Goal: Task Accomplishment & Management: Use online tool/utility

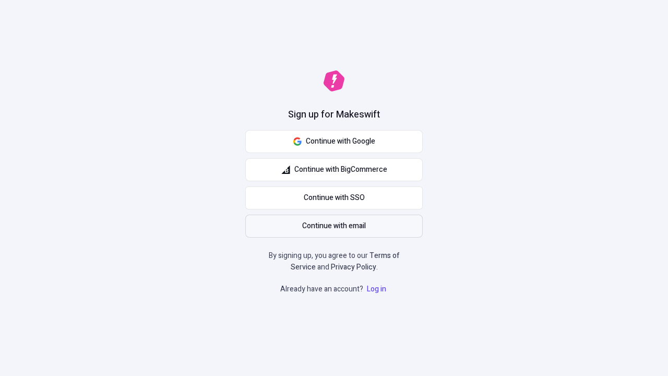
click at [334, 226] on span "Continue with email" at bounding box center [334, 225] width 64 height 11
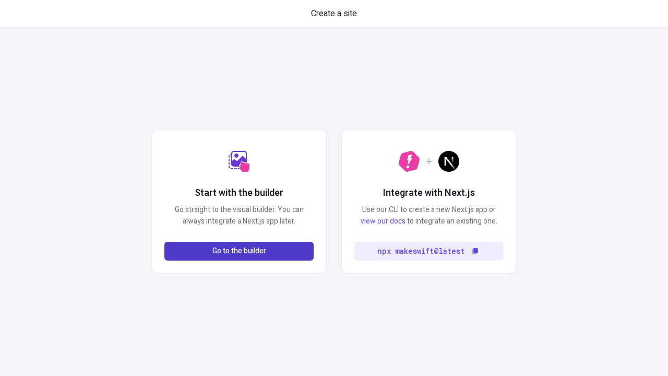
click at [239, 251] on span "Go to the builder" at bounding box center [239, 250] width 54 height 11
